Goal: Task Accomplishment & Management: Manage account settings

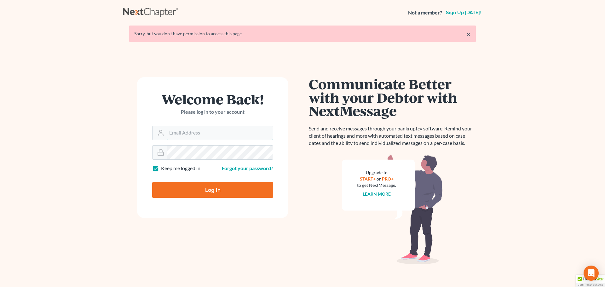
type input "[EMAIL_ADDRESS][DOMAIN_NAME]"
click at [219, 188] on input "Log In" at bounding box center [212, 190] width 121 height 16
type input "Thinking..."
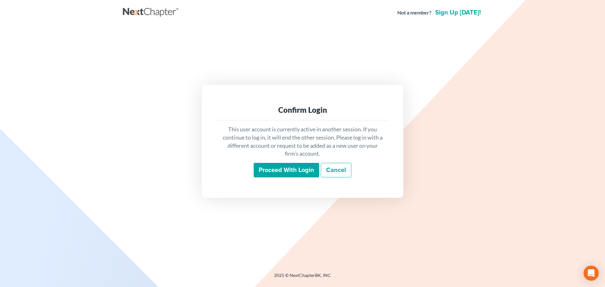
click at [276, 170] on input "Proceed with login" at bounding box center [287, 170] width 66 height 14
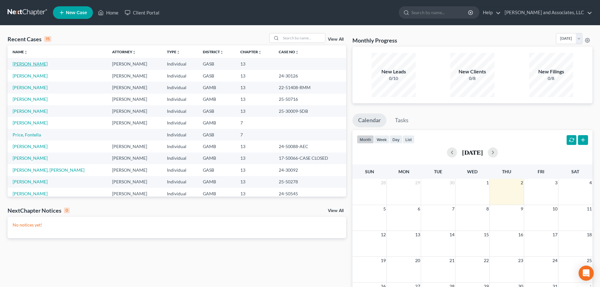
click at [29, 64] on link "Jones, Robert" at bounding box center [30, 63] width 35 height 5
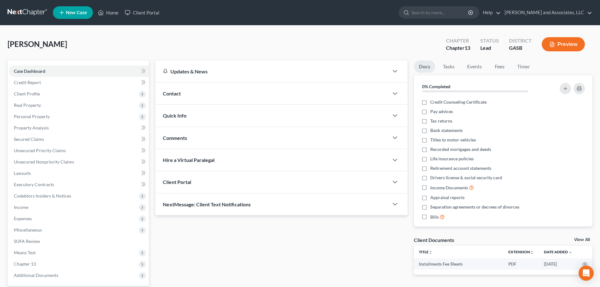
click at [177, 92] on span "Contact" at bounding box center [172, 93] width 18 height 6
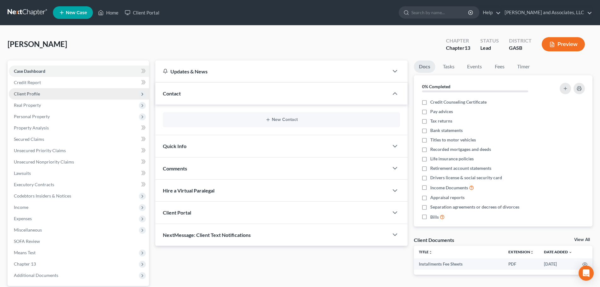
click at [31, 95] on span "Client Profile" at bounding box center [27, 93] width 26 height 5
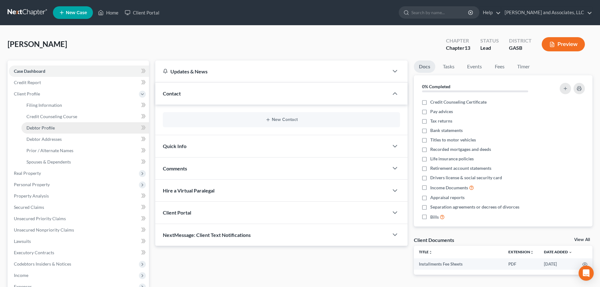
click at [45, 128] on span "Debtor Profile" at bounding box center [40, 127] width 28 height 5
select select "3"
select select "0"
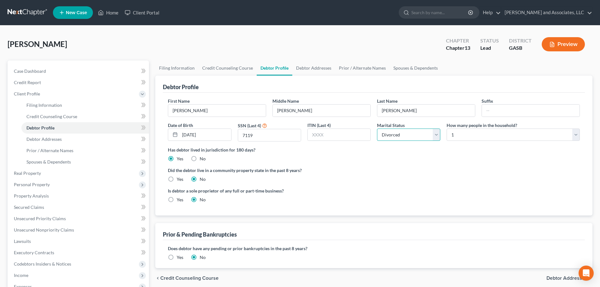
click at [436, 135] on select "Select Single Married Separated Divorced Widowed" at bounding box center [408, 135] width 63 height 13
select select "4"
click at [377, 129] on select "Select Single Married Separated Divorced Widowed" at bounding box center [408, 135] width 63 height 13
click at [37, 137] on span "Debtor Addresses" at bounding box center [43, 138] width 35 height 5
select select "0"
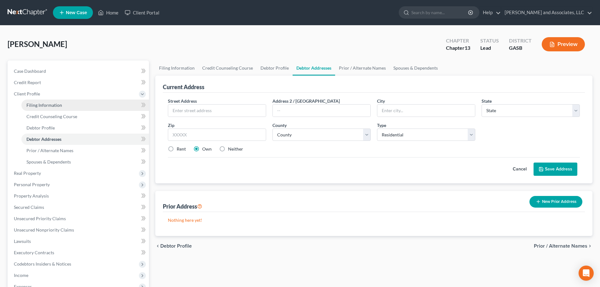
click at [41, 105] on span "Filing Information" at bounding box center [44, 104] width 36 height 5
select select "1"
select select "0"
select select "3"
select select "10"
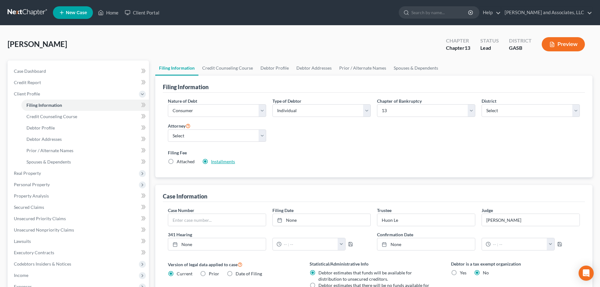
click at [222, 162] on link "Installments" at bounding box center [223, 161] width 24 height 5
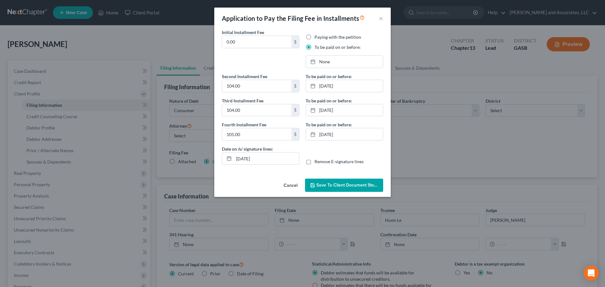
click at [347, 187] on span "Save to Client Document Storage" at bounding box center [349, 184] width 67 height 5
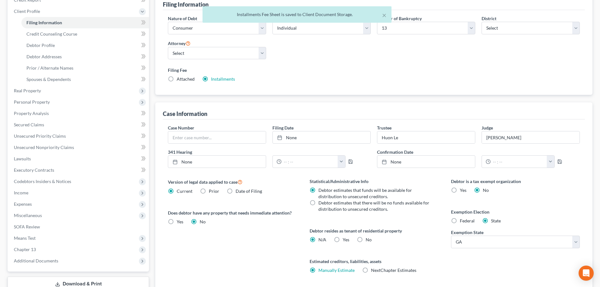
scroll to position [95, 0]
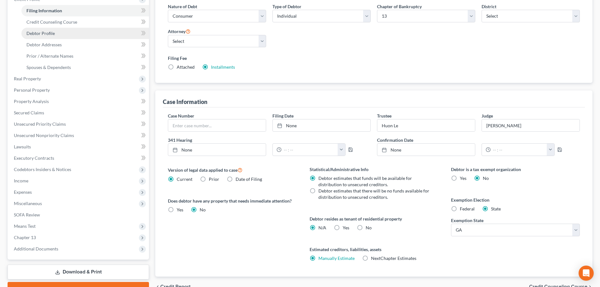
click at [41, 34] on span "Debtor Profile" at bounding box center [40, 33] width 28 height 5
select select "4"
select select "0"
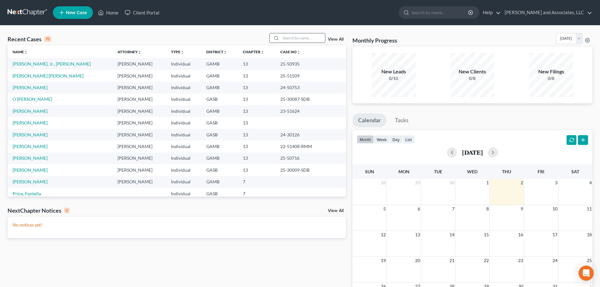
click at [293, 38] on input "search" at bounding box center [303, 37] width 44 height 9
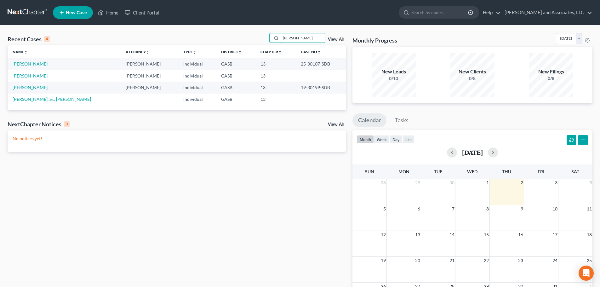
type input "[PERSON_NAME]"
click at [32, 65] on link "[PERSON_NAME]" at bounding box center [30, 63] width 35 height 5
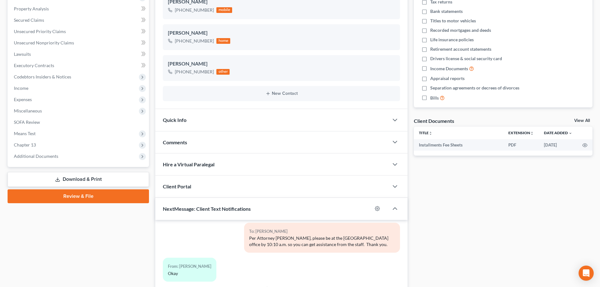
scroll to position [126, 0]
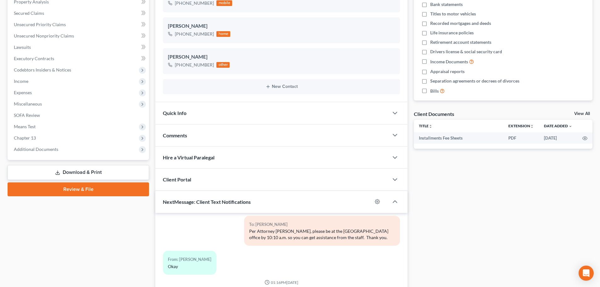
click at [211, 135] on div "Comments" at bounding box center [271, 135] width 233 height 22
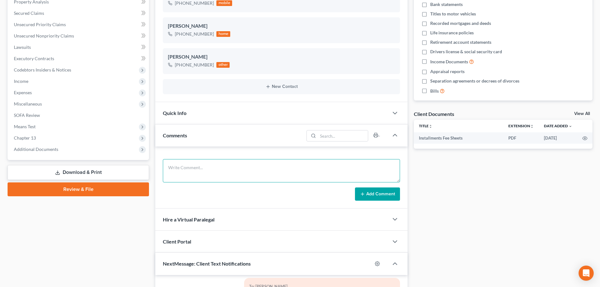
click at [207, 169] on textarea at bounding box center [281, 170] width 237 height 23
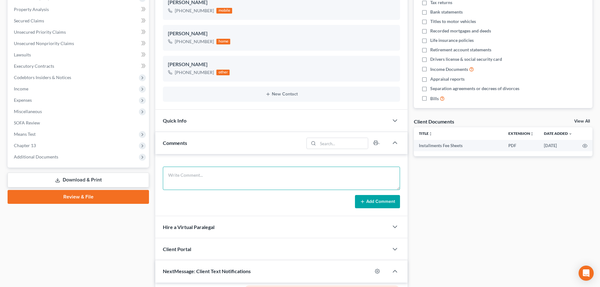
scroll to position [0, 0]
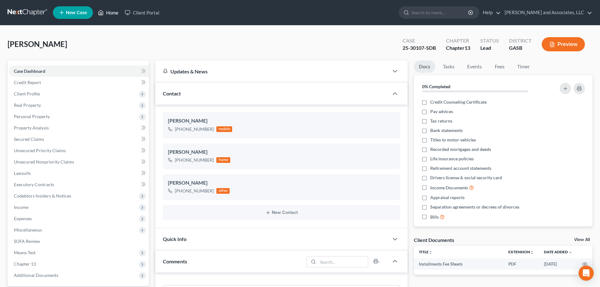
click at [114, 11] on link "Home" at bounding box center [108, 12] width 27 height 11
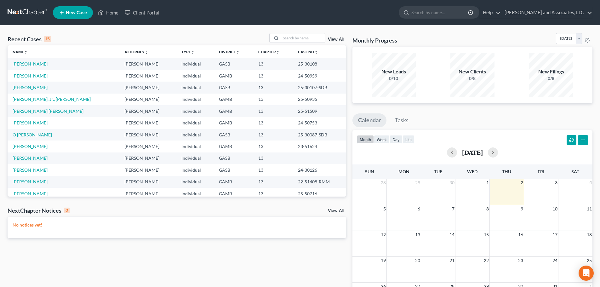
click at [21, 157] on link "[PERSON_NAME]" at bounding box center [30, 157] width 35 height 5
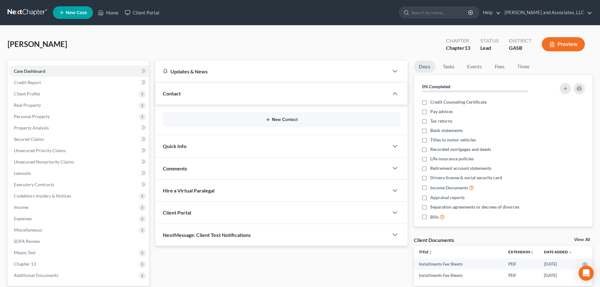
click at [277, 121] on button "New Contact" at bounding box center [281, 119] width 227 height 5
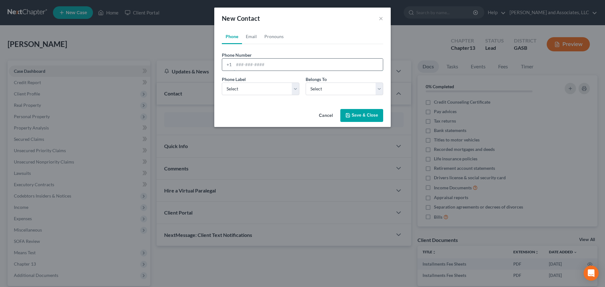
click at [236, 64] on input "tel" at bounding box center [308, 65] width 149 height 12
click at [255, 64] on input "[PHONE_NUMBER]" at bounding box center [308, 65] width 149 height 12
type input "[PHONE_NUMBER]"
click at [248, 89] on select "Select Mobile Home Work Other" at bounding box center [260, 89] width 77 height 13
select select "0"
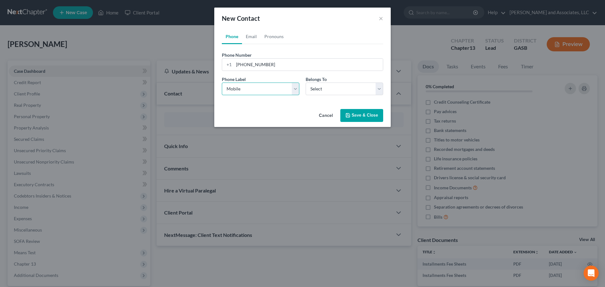
click at [222, 83] on select "Select Mobile Home Work Other" at bounding box center [260, 89] width 77 height 13
click at [325, 89] on select "Select Client Other" at bounding box center [344, 89] width 77 height 13
select select "0"
click at [306, 83] on select "Select Client Other" at bounding box center [344, 89] width 77 height 13
click at [354, 116] on button "Save & Close" at bounding box center [361, 115] width 43 height 13
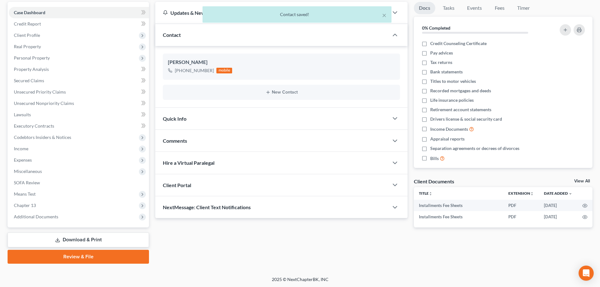
scroll to position [59, 0]
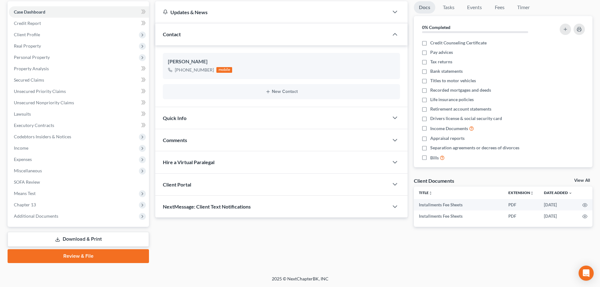
click at [212, 206] on span "NextMessage: Client Text Notifications" at bounding box center [207, 207] width 88 height 6
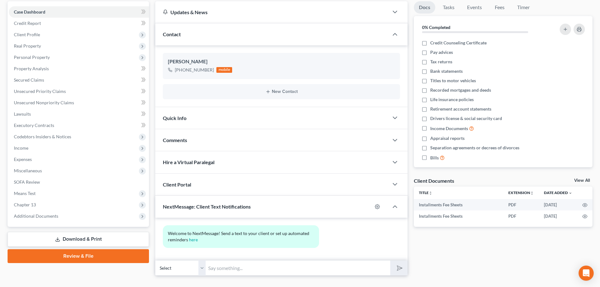
click at [227, 271] on input "text" at bounding box center [298, 267] width 185 height 15
type input "M"
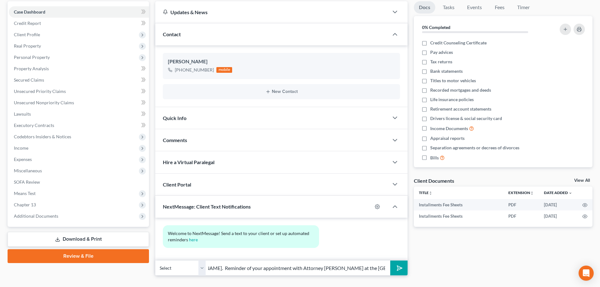
scroll to position [0, 56]
click at [386, 268] on input "Good morning [PERSON_NAME]. Reminder of your appointment with Attorney [PERSON_…" at bounding box center [298, 267] width 185 height 15
type input "Good morning [PERSON_NAME]. Reminder of your appointment with Attorney [PERSON_…"
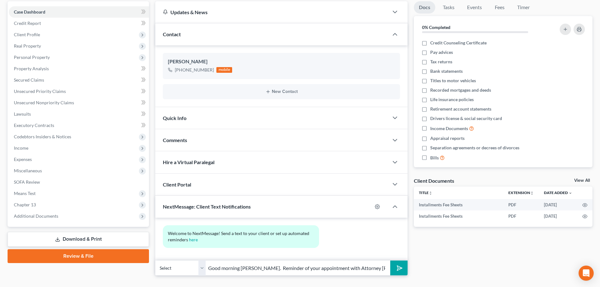
click at [398, 266] on polygon "submit" at bounding box center [399, 268] width 8 height 8
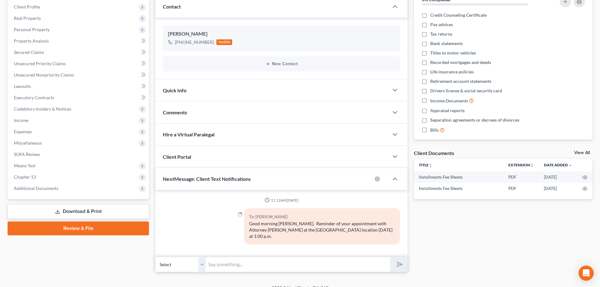
scroll to position [90, 0]
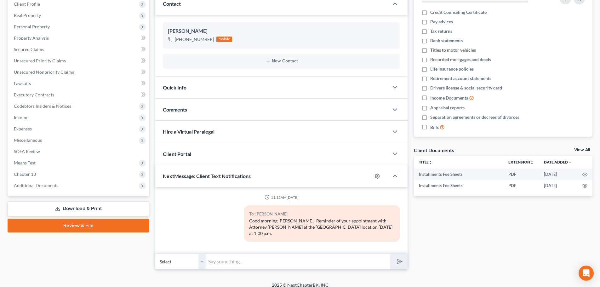
click at [242, 256] on input "text" at bounding box center [298, 261] width 185 height 15
click at [221, 256] on input "Questtion:" at bounding box center [298, 261] width 185 height 15
click at [243, 255] on input "Question:" at bounding box center [298, 261] width 185 height 15
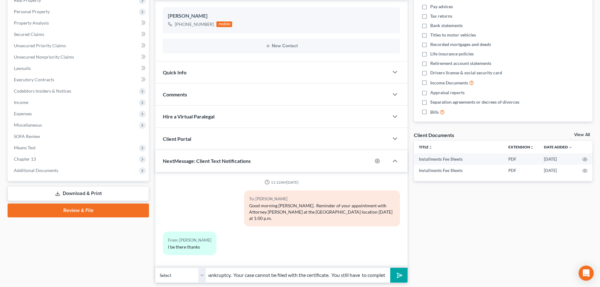
scroll to position [118, 0]
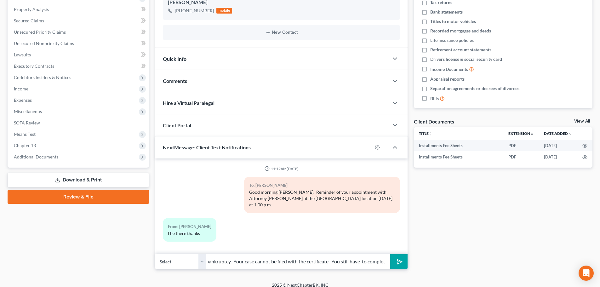
click at [296, 255] on input "Question: Have you completed your credit counseling for your filing of bankrupt…" at bounding box center [298, 261] width 185 height 15
click at [343, 255] on input "Question: Have you completed your credit counseling for your filing of bankrupt…" at bounding box center [298, 261] width 185 height 15
click at [349, 255] on input "Question: Have you completed your credit counseling for your filing of bankrupt…" at bounding box center [298, 261] width 185 height 15
type input "Question: Have you completed your credit counseling for your filing of bankrupt…"
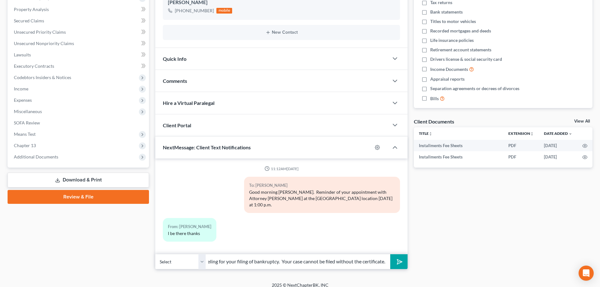
click at [400, 257] on icon "submit" at bounding box center [398, 261] width 9 height 9
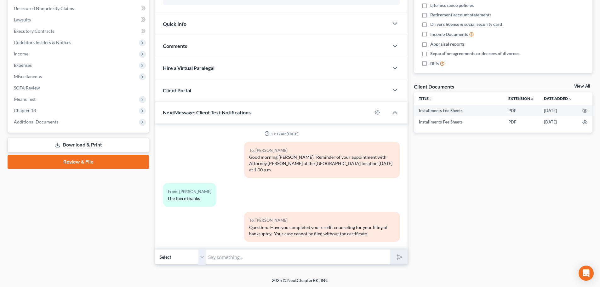
scroll to position [154, 0]
click at [230, 255] on input "text" at bounding box center [298, 256] width 185 height 15
click at [337, 255] on input "You still have time to complete before your appointment." at bounding box center [298, 256] width 185 height 15
type input "You still have time to complete before your appointment."
click at [399, 254] on polygon "submit" at bounding box center [399, 257] width 8 height 8
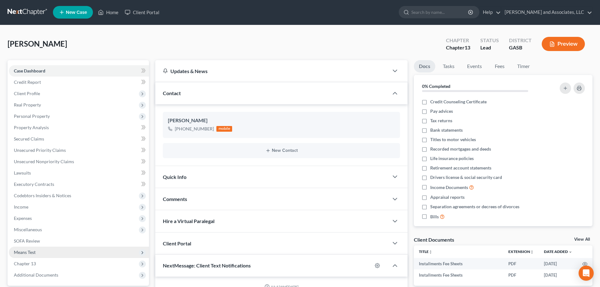
scroll to position [0, 0]
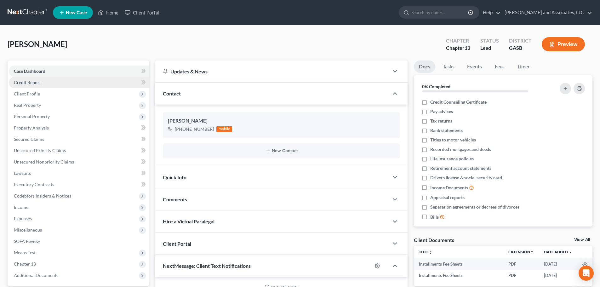
click at [30, 82] on span "Credit Report" at bounding box center [27, 82] width 27 height 5
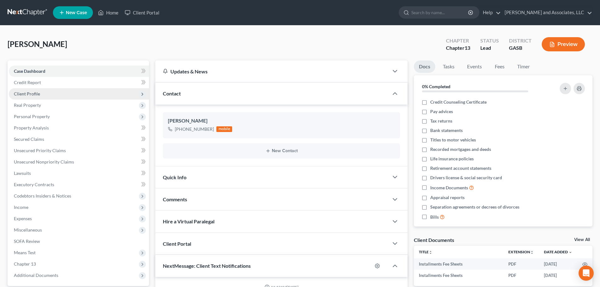
click at [29, 92] on span "Client Profile" at bounding box center [27, 93] width 26 height 5
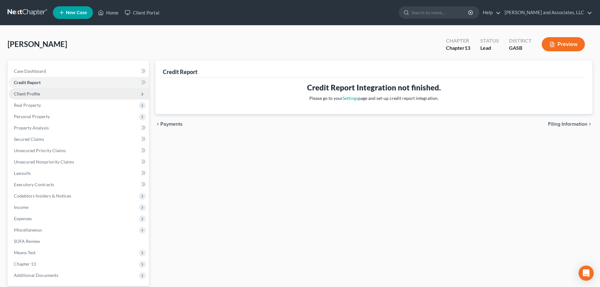
click at [32, 94] on span "Client Profile" at bounding box center [27, 93] width 26 height 5
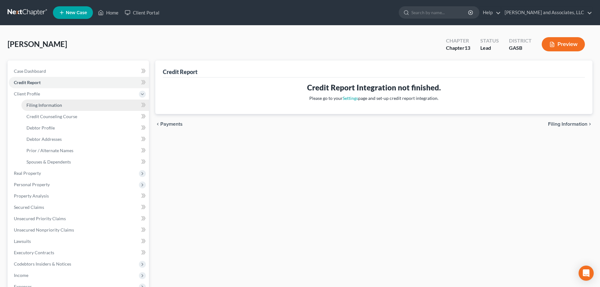
click at [39, 103] on span "Filing Information" at bounding box center [44, 104] width 36 height 5
select select "1"
select select "0"
select select "3"
select select "20"
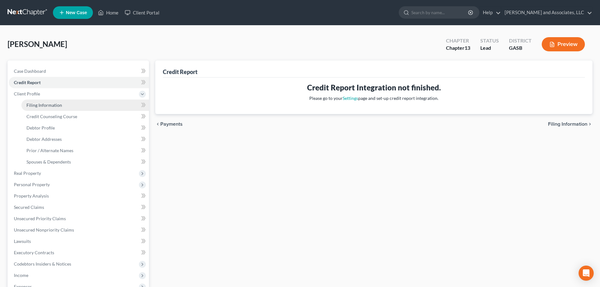
select select "0"
select select "10"
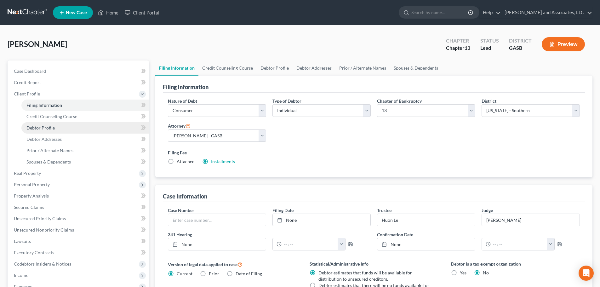
click at [44, 128] on span "Debtor Profile" at bounding box center [40, 127] width 28 height 5
select select "4"
select select "0"
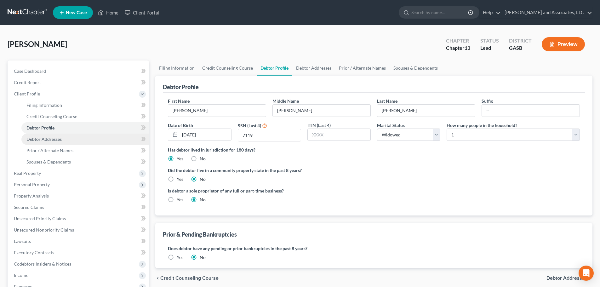
click at [53, 137] on span "Debtor Addresses" at bounding box center [43, 138] width 35 height 5
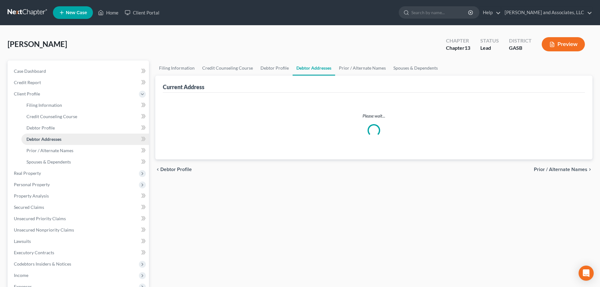
select select "0"
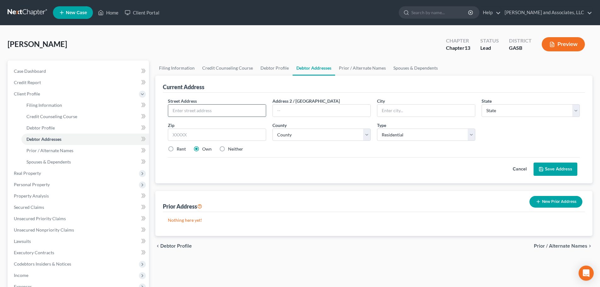
click at [174, 112] on input "text" at bounding box center [217, 111] width 98 height 12
type input "[STREET_ADDRESS][PERSON_NAME]"
click at [389, 111] on input "text" at bounding box center [426, 111] width 98 height 12
type input "[GEOGRAPHIC_DATA]"
select select "10"
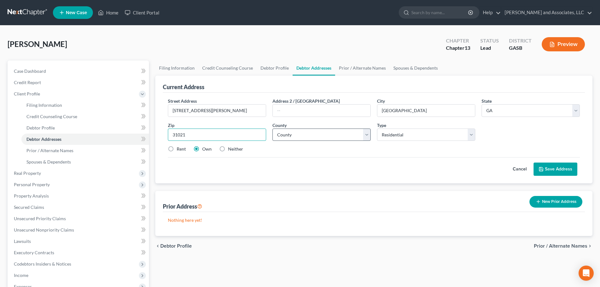
type input "31021"
click at [288, 133] on select "County [GEOGRAPHIC_DATA] [GEOGRAPHIC_DATA] [GEOGRAPHIC_DATA] [GEOGRAPHIC_DATA] …" at bounding box center [322, 135] width 98 height 13
select select "86"
click at [273, 129] on select "County [GEOGRAPHIC_DATA] [GEOGRAPHIC_DATA] [GEOGRAPHIC_DATA] [GEOGRAPHIC_DATA] …" at bounding box center [322, 135] width 98 height 13
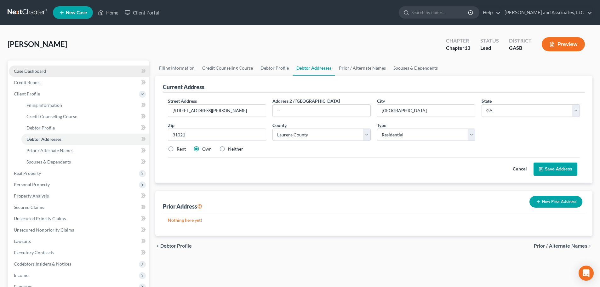
click at [34, 70] on span "Case Dashboard" at bounding box center [30, 70] width 32 height 5
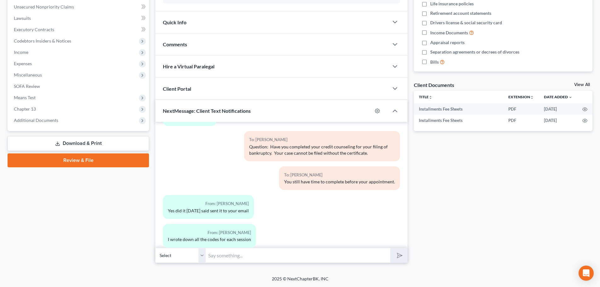
scroll to position [85, 0]
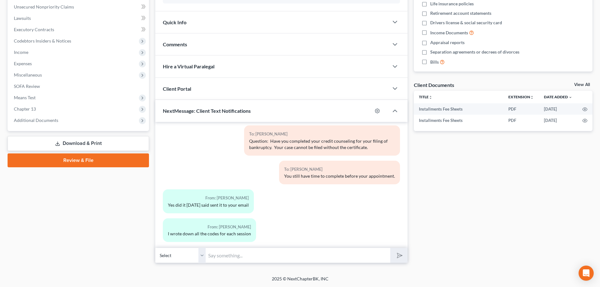
click at [230, 256] on input "text" at bounding box center [298, 255] width 185 height 15
type input "What company did you use? Was it Debtorcc?"
click at [400, 257] on icon "submit" at bounding box center [398, 255] width 9 height 9
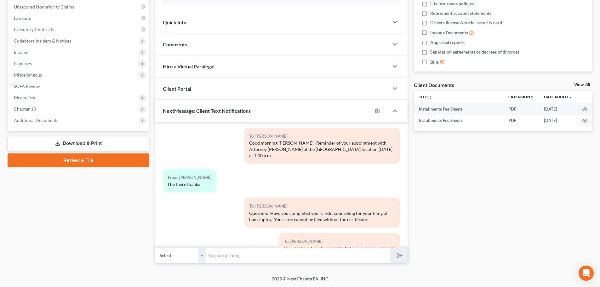
scroll to position [0, 0]
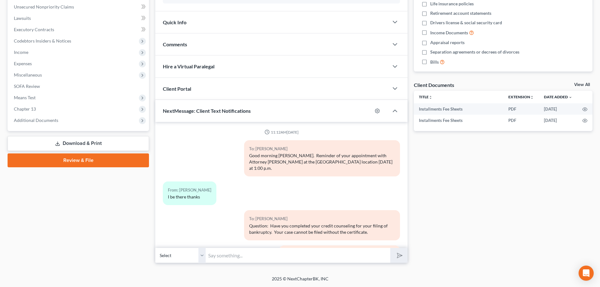
click at [293, 156] on div "Good morning [PERSON_NAME]. Reminder of your appointment with Attorney [PERSON_…" at bounding box center [322, 161] width 146 height 19
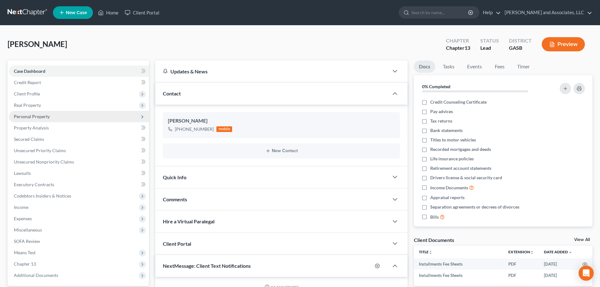
scroll to position [142, 0]
click at [170, 39] on div "[PERSON_NAME] Upgraded Chapter Chapter 13 Status Lead District GASB Preview" at bounding box center [300, 46] width 585 height 27
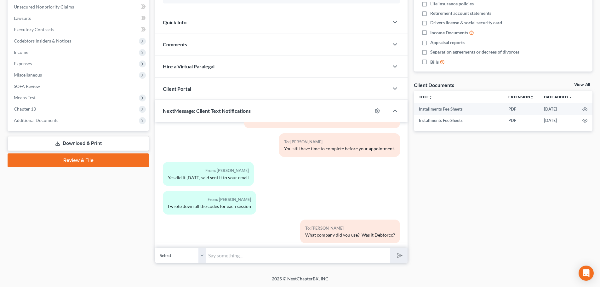
scroll to position [126, 0]
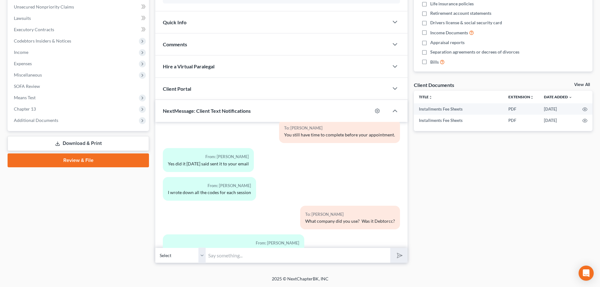
click at [229, 255] on input "text" at bounding box center [298, 255] width 185 height 15
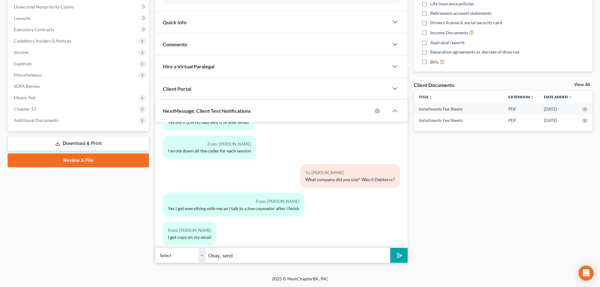
scroll to position [171, 0]
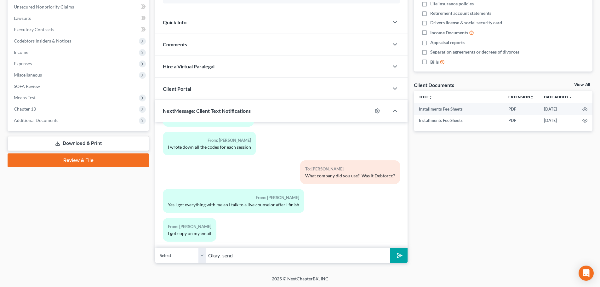
click at [223, 255] on input "Okay. send" at bounding box center [298, 255] width 185 height 15
type input "Okay. Please share, send it to [EMAIL_ADDRESS][DOMAIN_NAME]"
click at [399, 253] on icon "submit" at bounding box center [398, 255] width 9 height 9
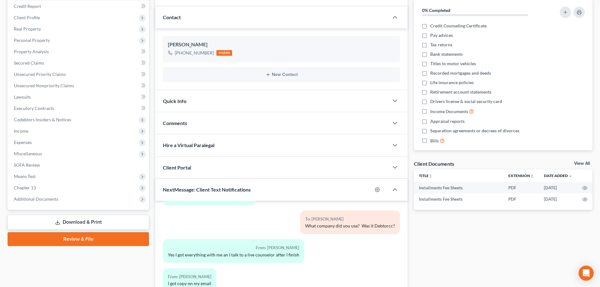
scroll to position [0, 0]
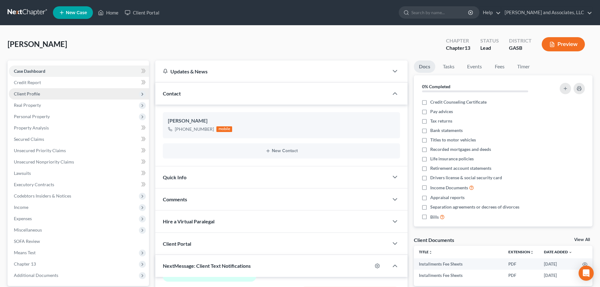
click at [31, 94] on span "Client Profile" at bounding box center [27, 93] width 26 height 5
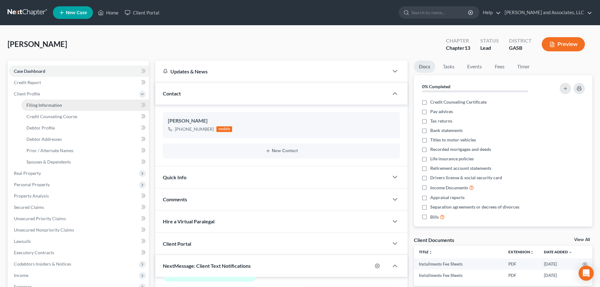
click at [43, 105] on span "Filing Information" at bounding box center [44, 104] width 36 height 5
select select "1"
select select "0"
select select "3"
select select "20"
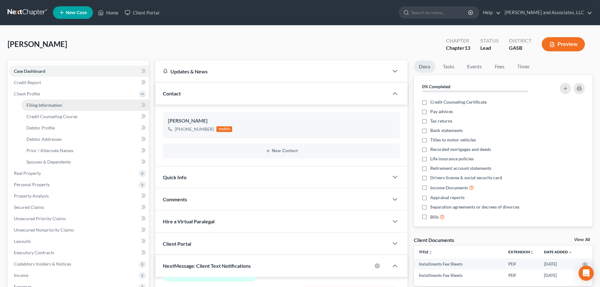
select select "0"
select select "10"
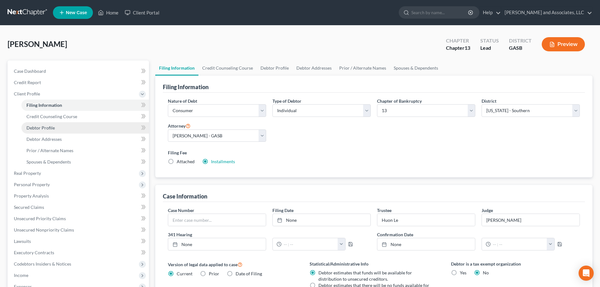
click at [46, 129] on span "Debtor Profile" at bounding box center [40, 127] width 28 height 5
select select "4"
select select "0"
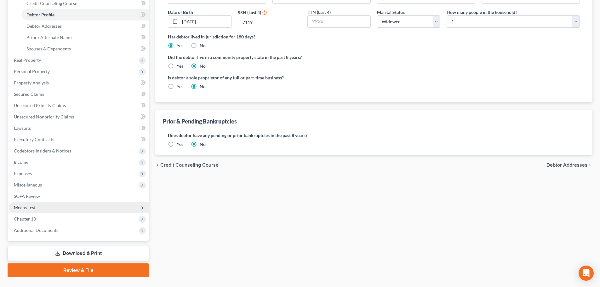
scroll to position [127, 0]
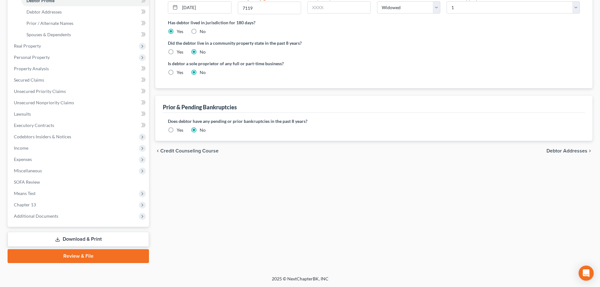
click at [315, 219] on div "Filing Information Credit Counseling Course Debtor Profile Debtor Addresses Pri…" at bounding box center [374, 98] width 444 height 330
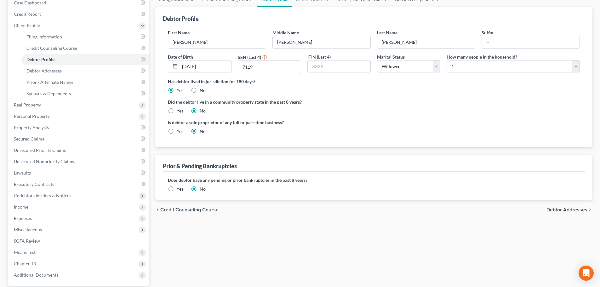
scroll to position [0, 0]
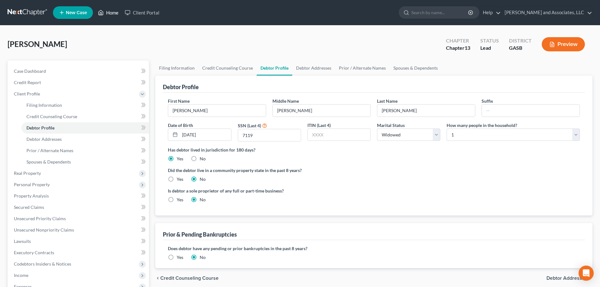
click at [109, 11] on link "Home" at bounding box center [108, 12] width 27 height 11
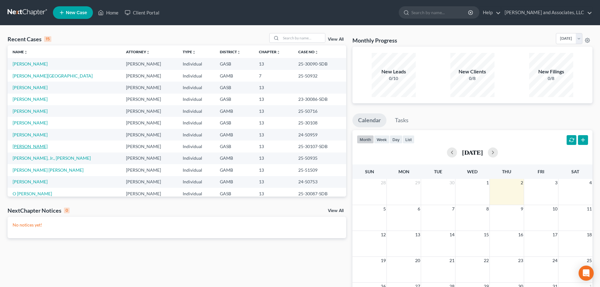
click at [24, 146] on link "[PERSON_NAME]" at bounding box center [30, 146] width 35 height 5
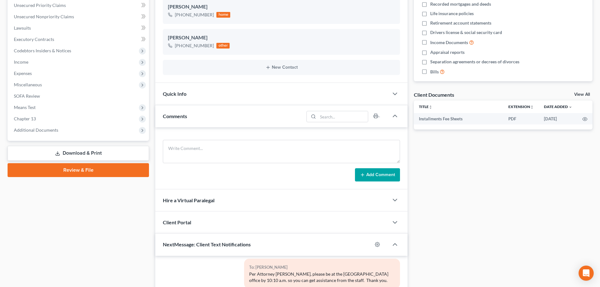
scroll to position [158, 0]
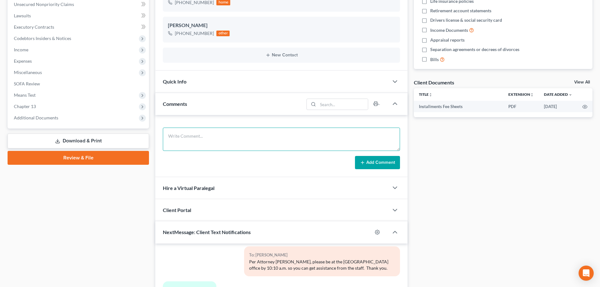
click at [224, 137] on textarea at bounding box center [281, 139] width 237 height 23
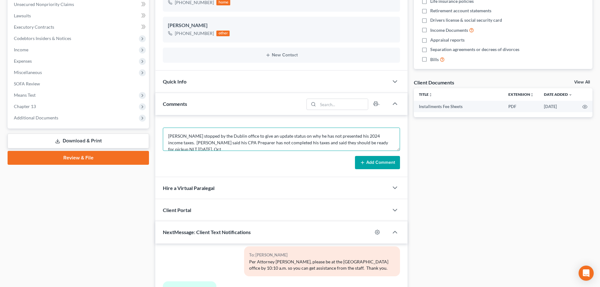
scroll to position [2, 0]
type textarea "[PERSON_NAME] stopped by the Dublin office to give an update status on why he h…"
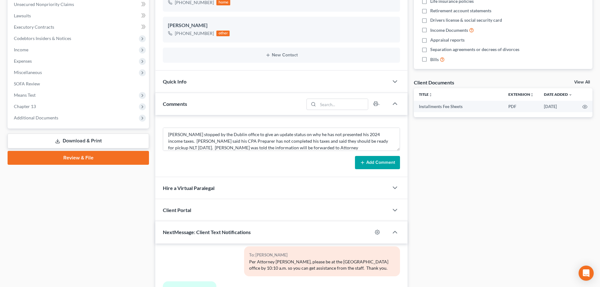
click at [382, 162] on button "Add Comment" at bounding box center [377, 162] width 45 height 13
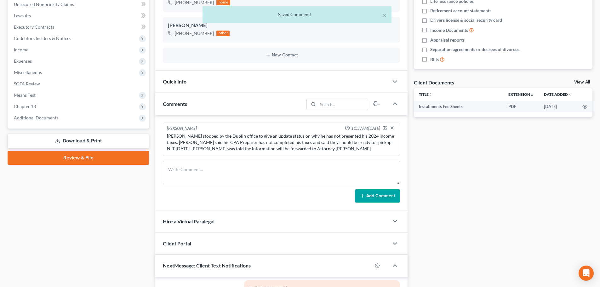
scroll to position [0, 0]
click at [386, 128] on icon "button" at bounding box center [385, 128] width 4 height 4
type textarea "[PERSON_NAME] stopped by the Dublin office to give an update status on why he h…"
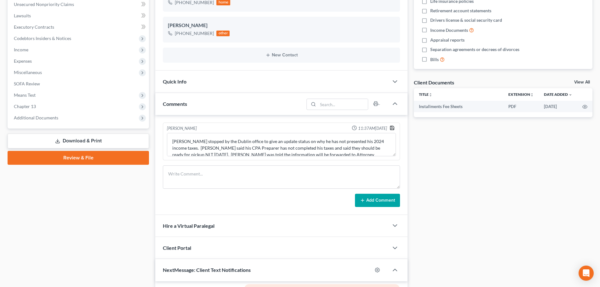
click at [392, 127] on polyline "button" at bounding box center [392, 126] width 2 height 1
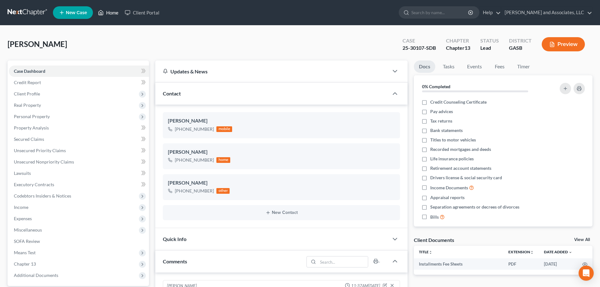
click at [108, 14] on link "Home" at bounding box center [108, 12] width 27 height 11
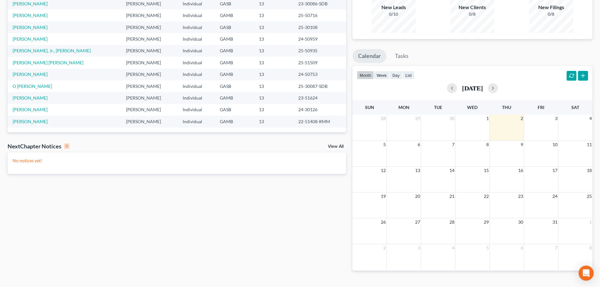
scroll to position [77, 0]
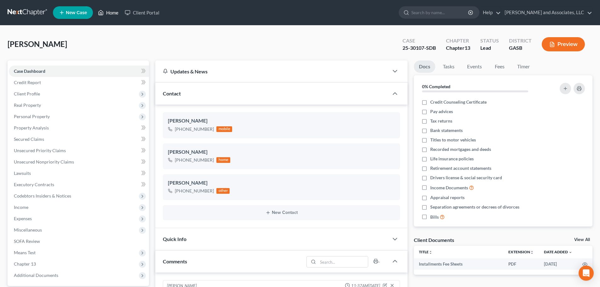
scroll to position [176, 0]
